Goal: Check status: Check status

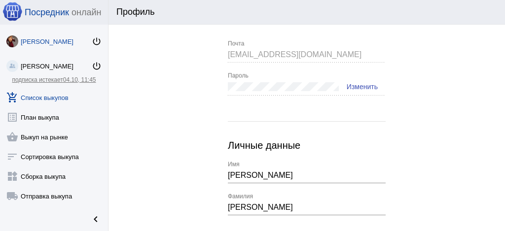
click at [62, 97] on link "add_shopping_cart Список выкупов" at bounding box center [54, 96] width 108 height 20
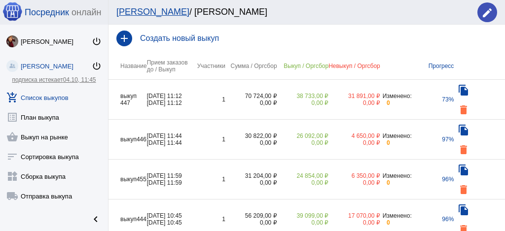
click at [227, 80] on td "70 724,00 ₽ 0,00 ₽" at bounding box center [252, 100] width 52 height 40
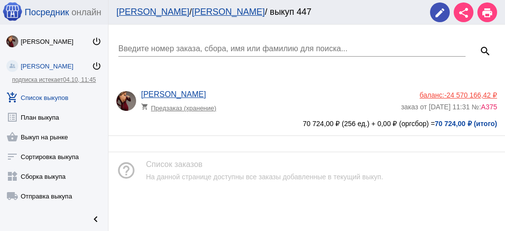
click at [354, 77] on div "Введите номер заказа, сбора, имя или фамилию для поиска... search [PERSON_NAME]…" at bounding box center [307, 81] width 397 height 112
click at [328, 80] on div "Введите номер заказа, сбора, имя или фамилию для поиска... search [PERSON_NAME]…" at bounding box center [307, 81] width 397 height 112
click at [271, 98] on div "[PERSON_NAME] shopping_cart Предзаказ (хранение)" at bounding box center [271, 103] width 260 height 27
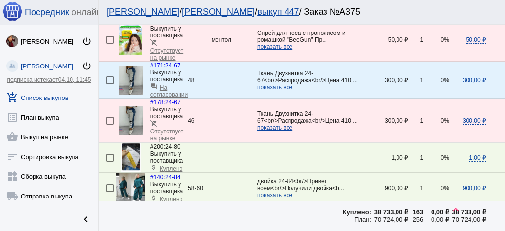
scroll to position [1481, 0]
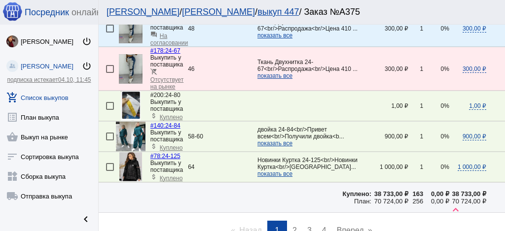
click at [295, 221] on link "page 2" at bounding box center [295, 231] width 14 height 20
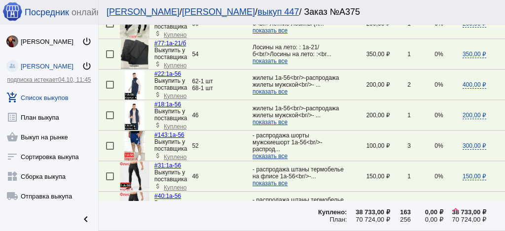
scroll to position [921, 0]
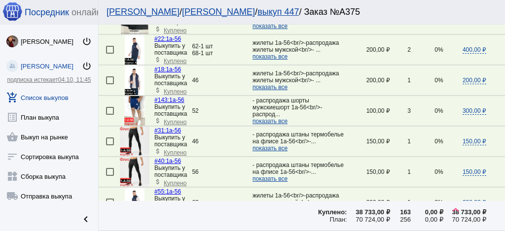
click at [128, 127] on img at bounding box center [135, 142] width 30 height 30
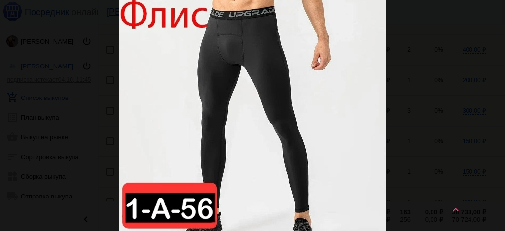
scroll to position [0, 0]
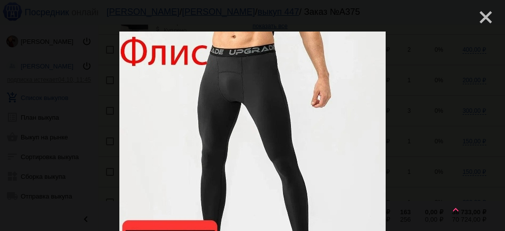
click at [484, 18] on mat-icon "close" at bounding box center [482, 13] width 12 height 12
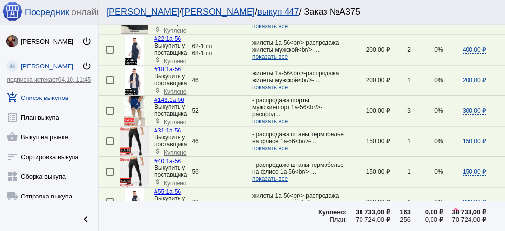
click at [129, 127] on img at bounding box center [135, 142] width 30 height 30
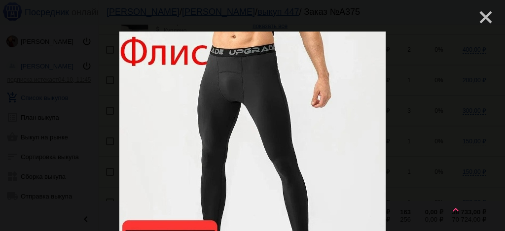
click at [478, 18] on mat-icon "close" at bounding box center [482, 13] width 12 height 12
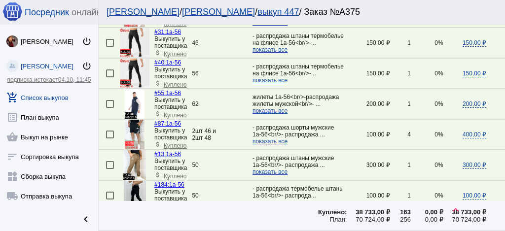
scroll to position [1053, 0]
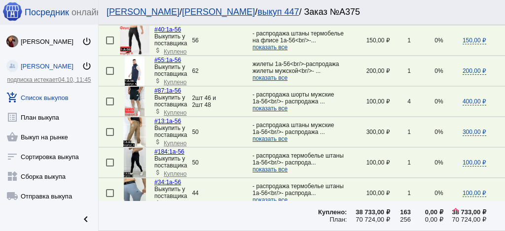
click at [132, 148] on img at bounding box center [135, 163] width 22 height 30
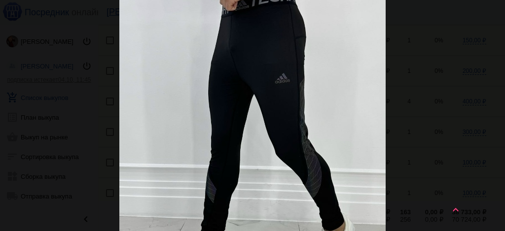
scroll to position [0, 0]
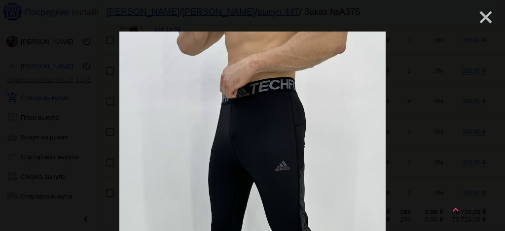
click at [484, 15] on mat-icon "close" at bounding box center [482, 13] width 12 height 12
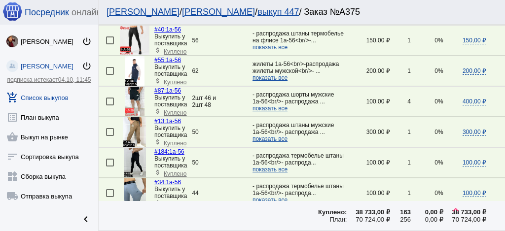
click at [125, 148] on img at bounding box center [135, 163] width 22 height 30
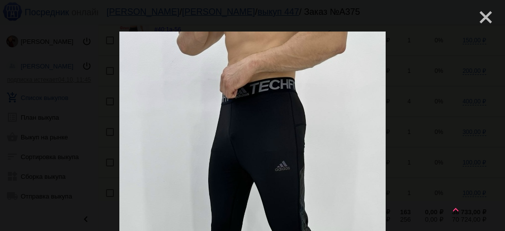
click at [476, 16] on mat-icon "close" at bounding box center [482, 13] width 12 height 12
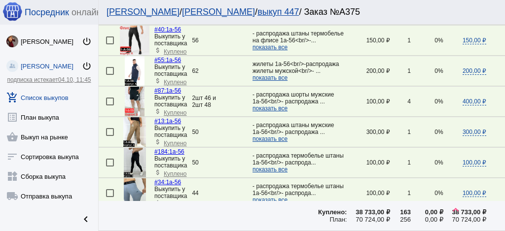
scroll to position [1118, 0]
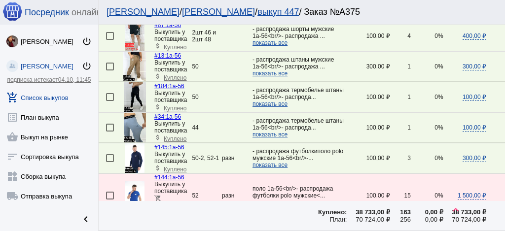
click at [126, 113] on img at bounding box center [135, 128] width 22 height 30
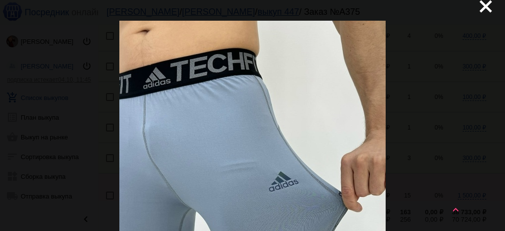
scroll to position [0, 0]
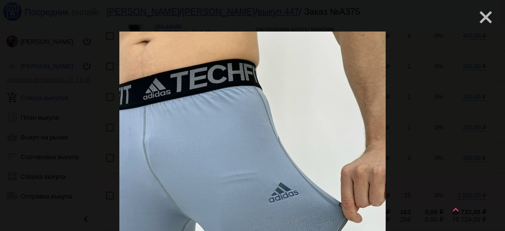
click at [478, 17] on mat-icon "close" at bounding box center [482, 13] width 12 height 12
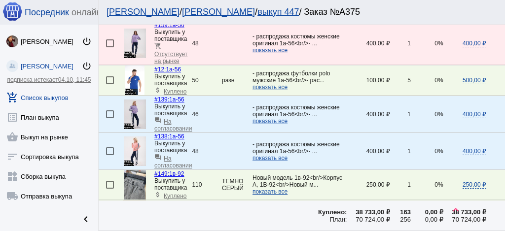
scroll to position [1481, 0]
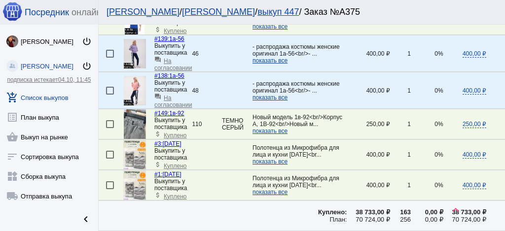
click at [135, 110] on img at bounding box center [135, 125] width 22 height 30
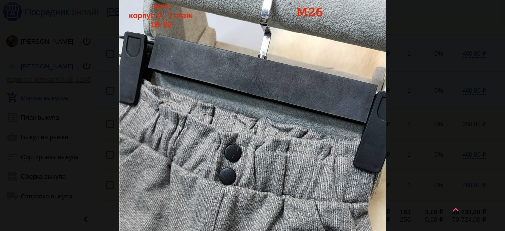
scroll to position [0, 0]
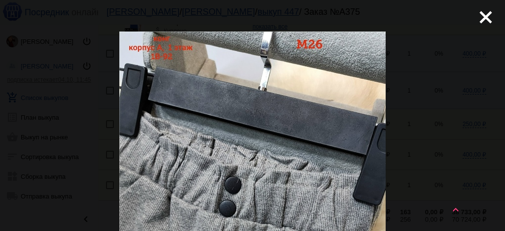
click at [487, 15] on mat-icon "close" at bounding box center [482, 13] width 12 height 12
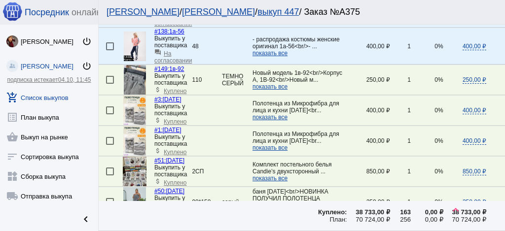
scroll to position [1579, 0]
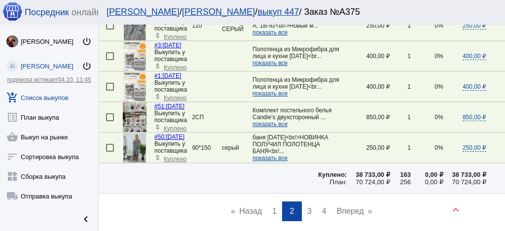
click at [307, 207] on span "3" at bounding box center [309, 211] width 4 height 8
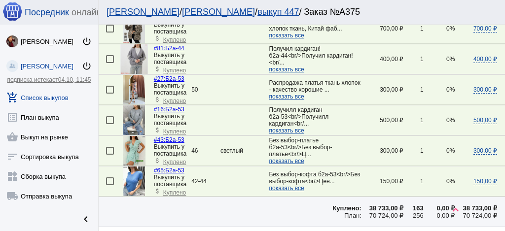
scroll to position [1546, 0]
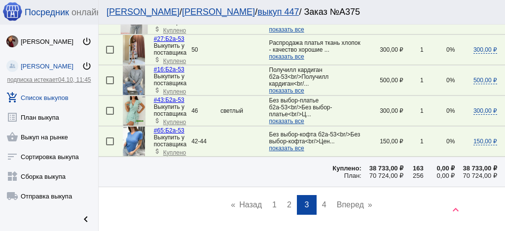
click at [326, 195] on link "page 4" at bounding box center [324, 205] width 14 height 20
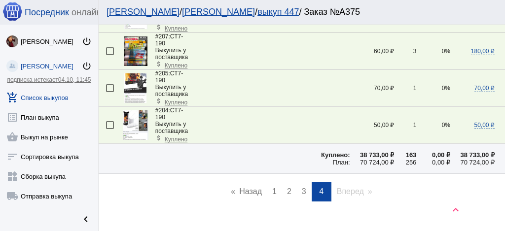
scroll to position [691, 0]
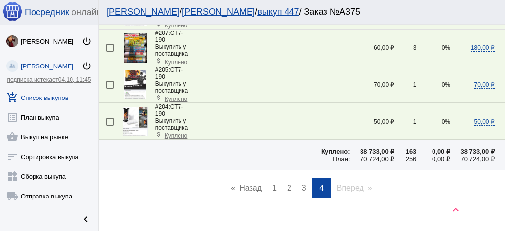
click at [135, 26] on img at bounding box center [136, 11] width 24 height 30
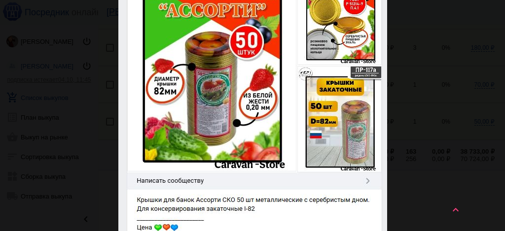
scroll to position [0, 0]
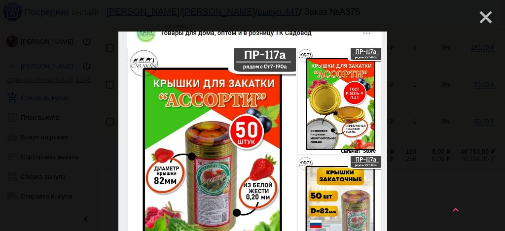
click at [480, 18] on mat-icon "close" at bounding box center [482, 13] width 12 height 12
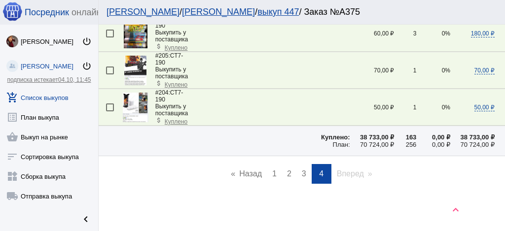
scroll to position [757, 0]
click at [272, 178] on span "1" at bounding box center [274, 174] width 4 height 8
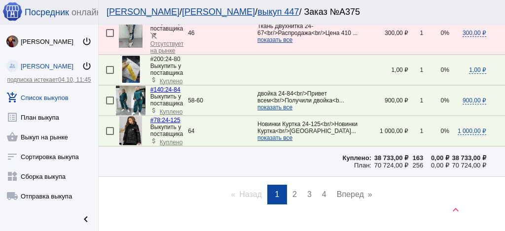
scroll to position [1523, 0]
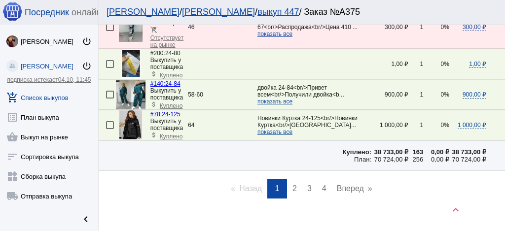
click at [294, 185] on span "2" at bounding box center [295, 189] width 4 height 8
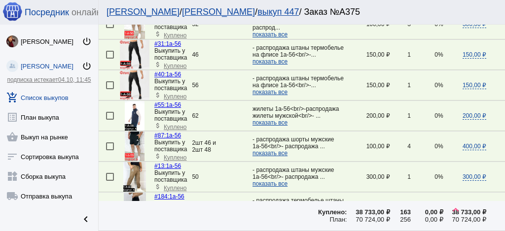
scroll to position [954, 0]
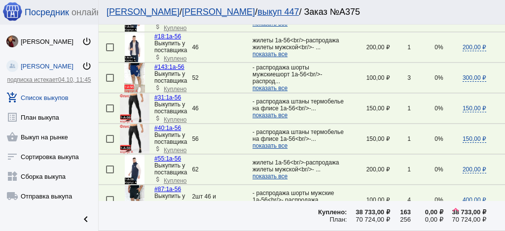
click at [176, 94] on link "#31: 1а-56" at bounding box center [167, 97] width 27 height 7
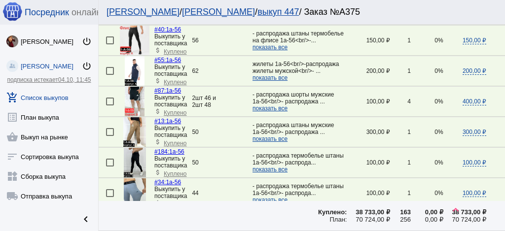
scroll to position [1118, 0]
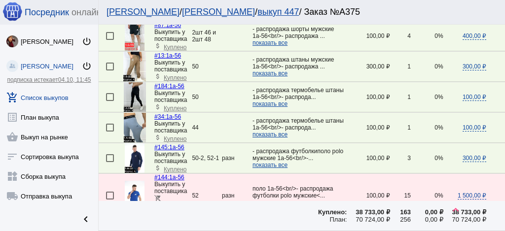
click at [139, 82] on img at bounding box center [135, 97] width 22 height 30
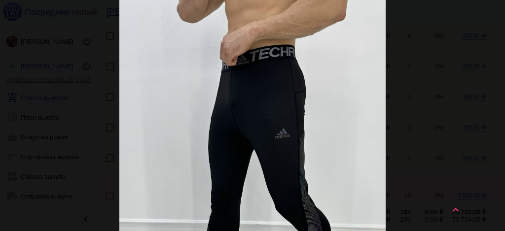
scroll to position [0, 0]
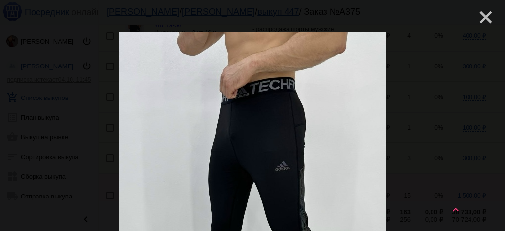
click at [479, 17] on mat-icon "close" at bounding box center [482, 13] width 12 height 12
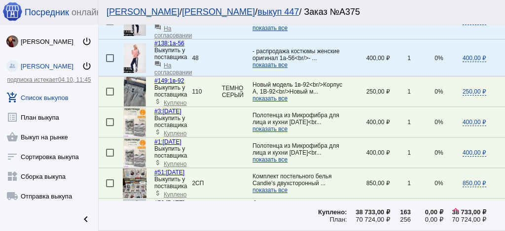
scroll to position [1579, 0]
